Goal: Information Seeking & Learning: Learn about a topic

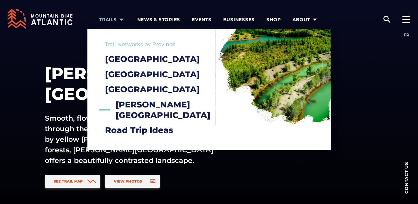
click at [121, 18] on icon "arrow dropdown" at bounding box center [121, 20] width 8 height 8
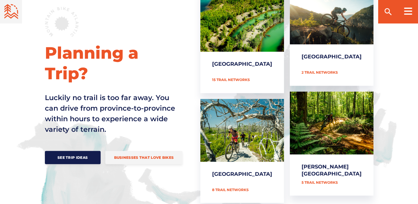
scroll to position [271, 0]
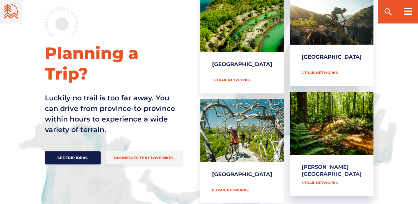
click at [337, 121] on link "[PERSON_NAME][GEOGRAPHIC_DATA]" at bounding box center [332, 144] width 84 height 104
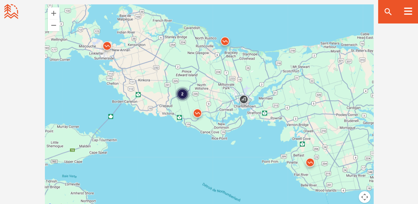
scroll to position [534, 0]
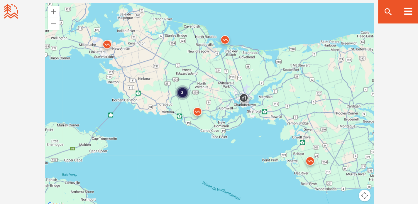
click at [311, 157] on img at bounding box center [310, 163] width 18 height 18
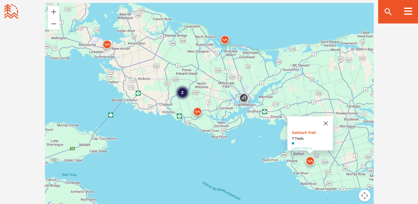
click at [303, 146] on link "Learn More" at bounding box center [302, 148] width 20 height 4
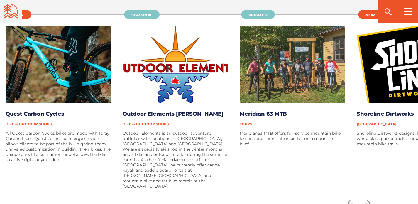
scroll to position [1190, 0]
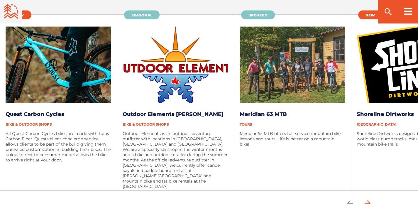
click at [371, 199] on icon "arrow forward" at bounding box center [367, 203] width 9 height 9
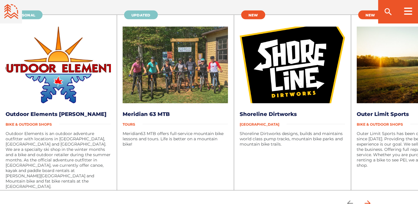
click at [371, 199] on icon "arrow forward" at bounding box center [367, 203] width 9 height 9
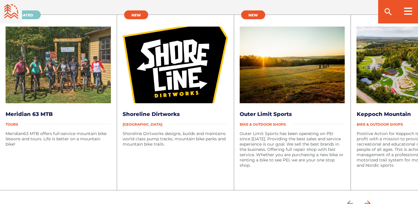
click at [371, 199] on icon "arrow forward" at bounding box center [367, 203] width 9 height 9
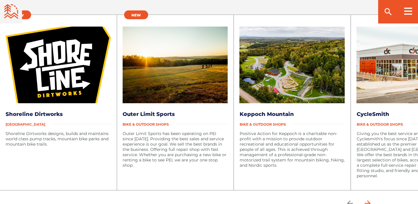
click at [371, 199] on icon "arrow forward" at bounding box center [367, 203] width 9 height 9
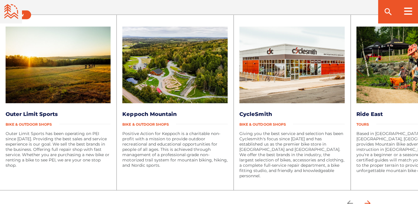
click at [371, 199] on icon "arrow forward" at bounding box center [367, 203] width 9 height 9
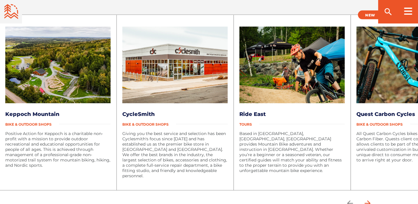
click at [371, 199] on icon "arrow forward" at bounding box center [367, 203] width 9 height 9
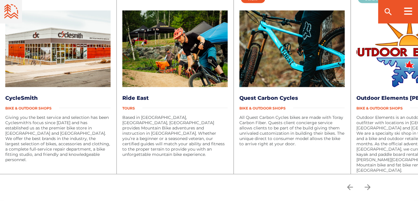
scroll to position [1206, 0]
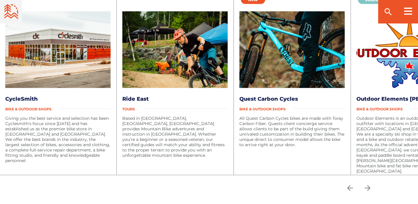
click at [309, 62] on img at bounding box center [292, 49] width 105 height 77
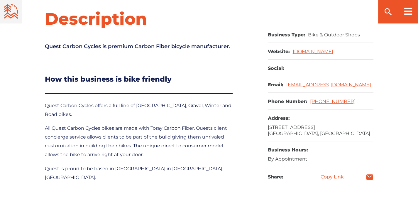
scroll to position [244, 0]
click at [316, 52] on link "[DOMAIN_NAME]" at bounding box center [313, 52] width 41 height 6
